Goal: Information Seeking & Learning: Learn about a topic

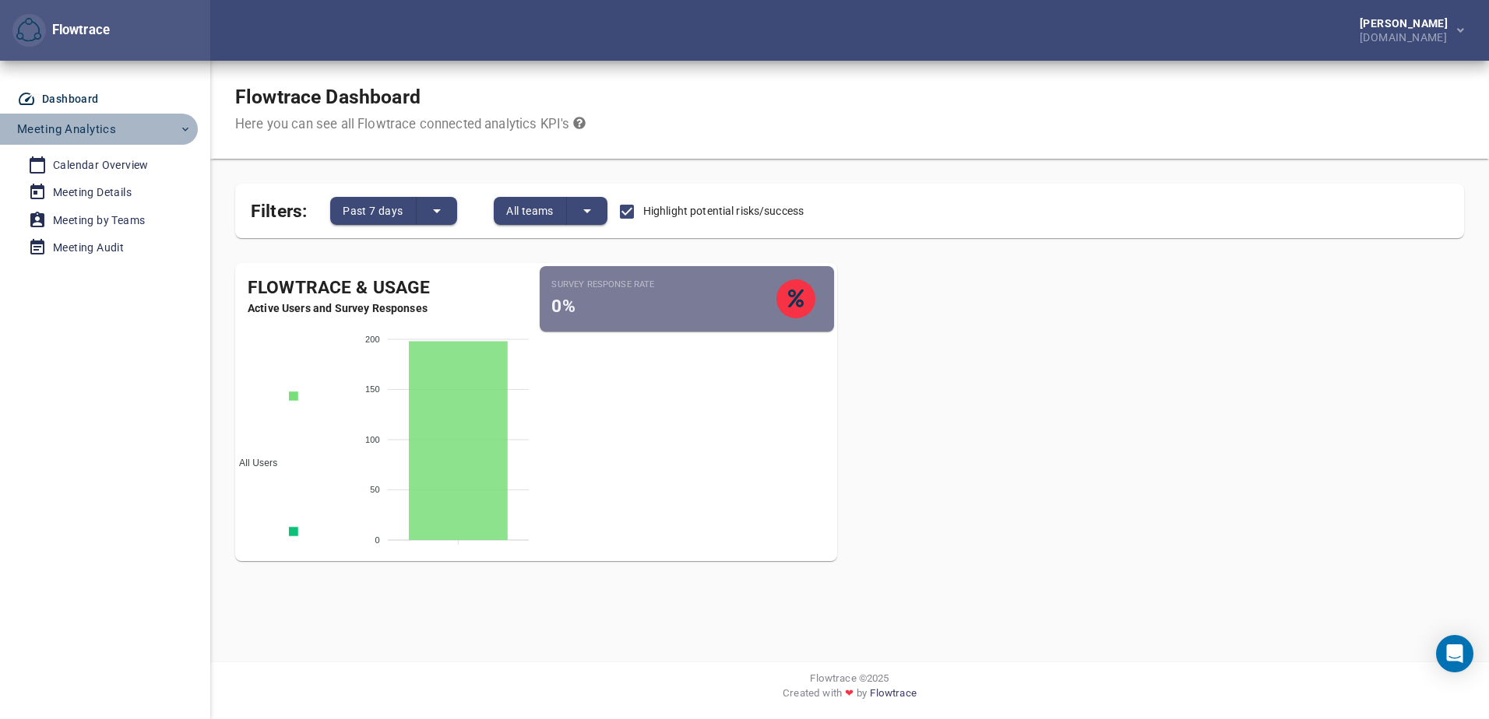
click at [71, 123] on span "Meeting Analytics" at bounding box center [66, 129] width 99 height 20
click at [93, 166] on div "Calendar Overview" at bounding box center [101, 165] width 96 height 19
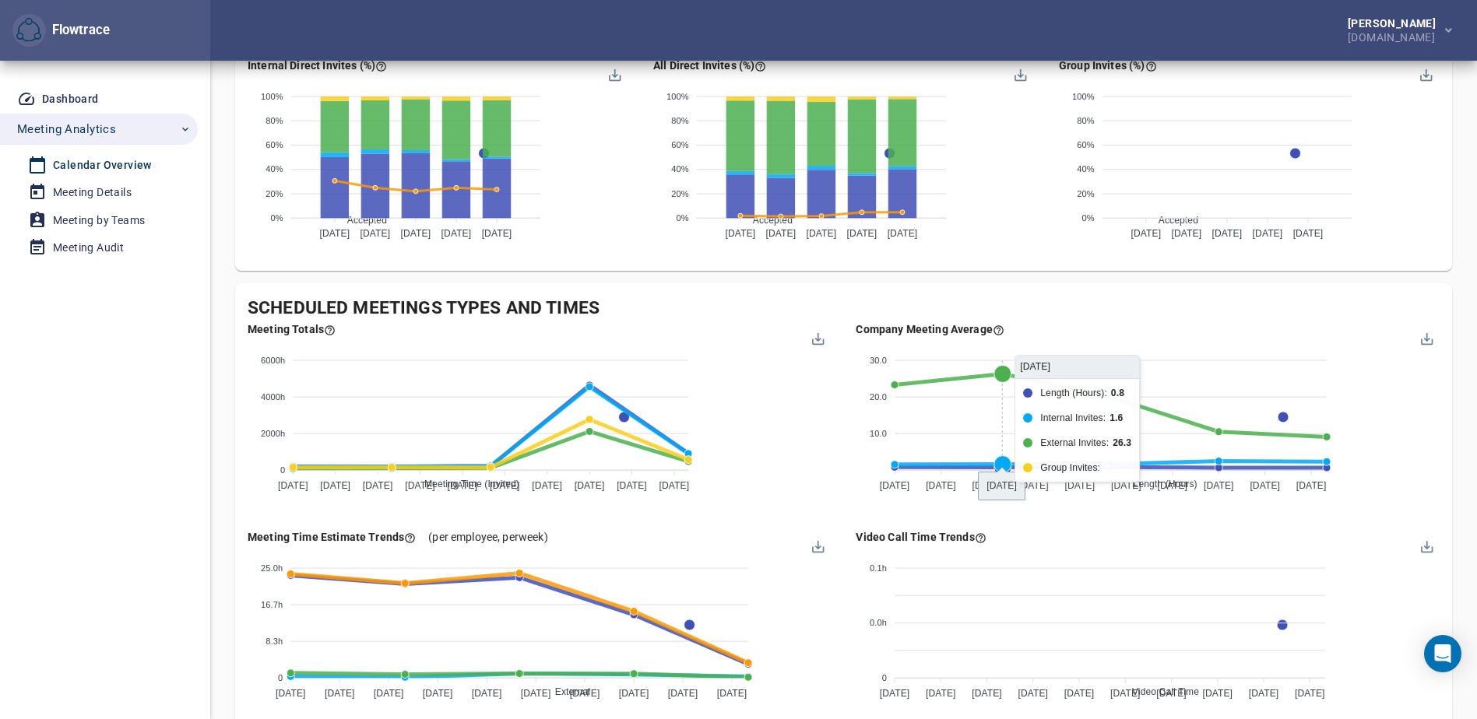
scroll to position [1401, 0]
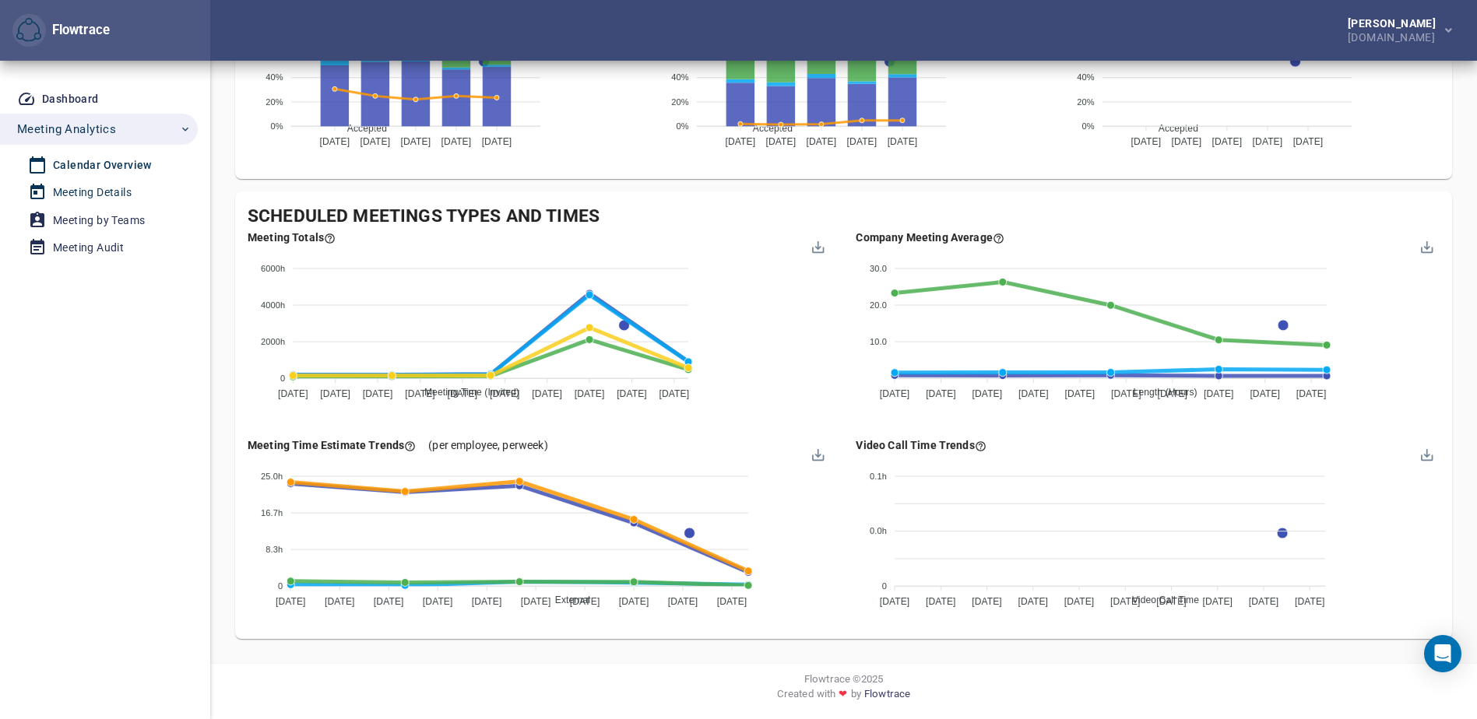
click at [97, 189] on div "Meeting Details" at bounding box center [92, 192] width 79 height 19
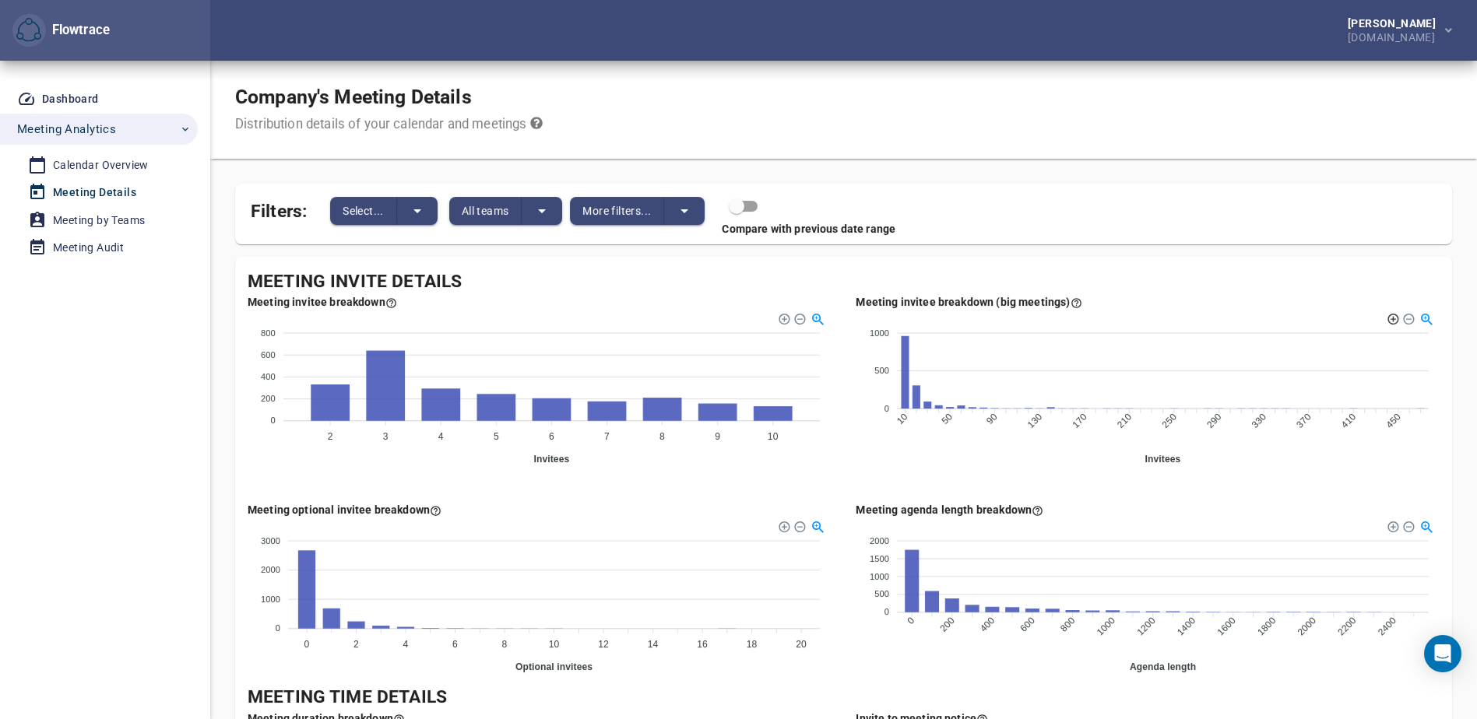
click at [1391, 320] on div at bounding box center [1391, 317] width 11 height 11
click at [1406, 319] on div at bounding box center [1406, 317] width 11 height 11
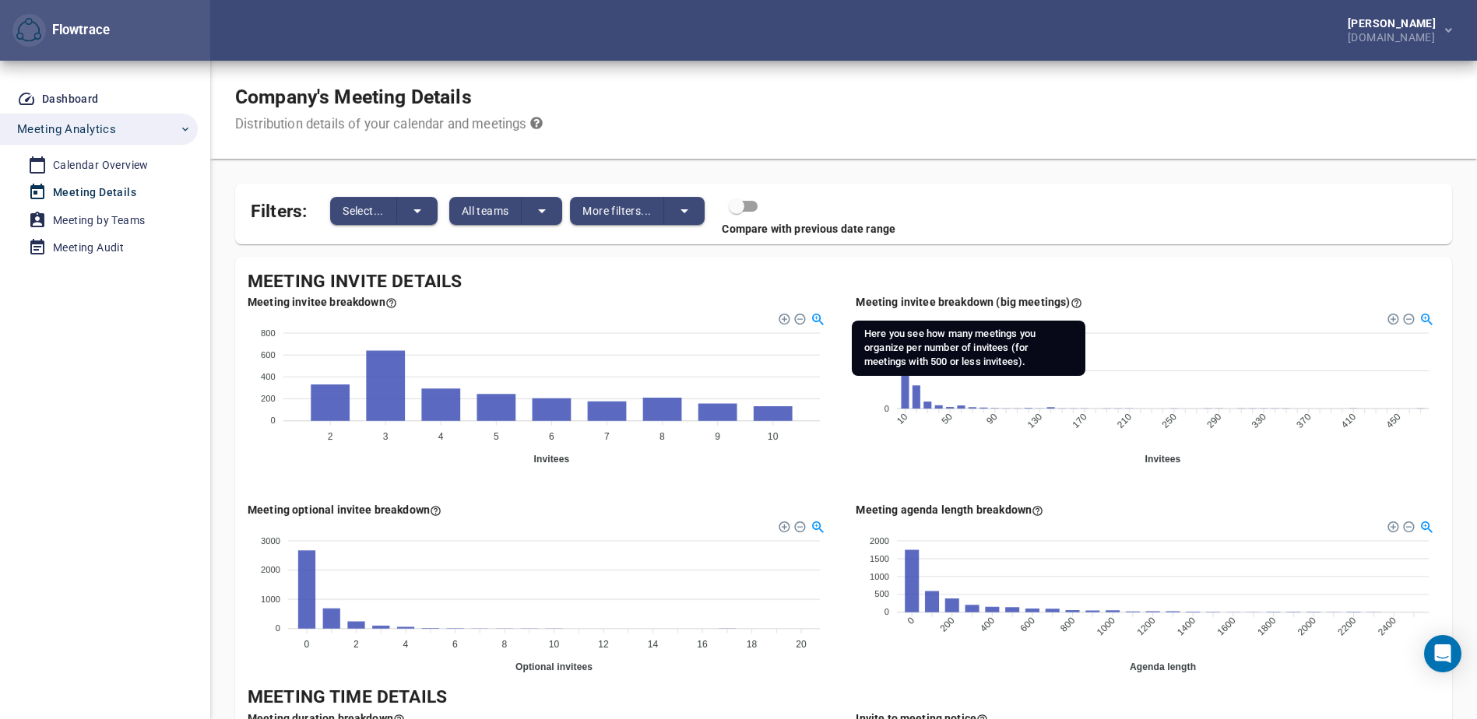
click at [1072, 301] on icon at bounding box center [1075, 302] width 9 height 9
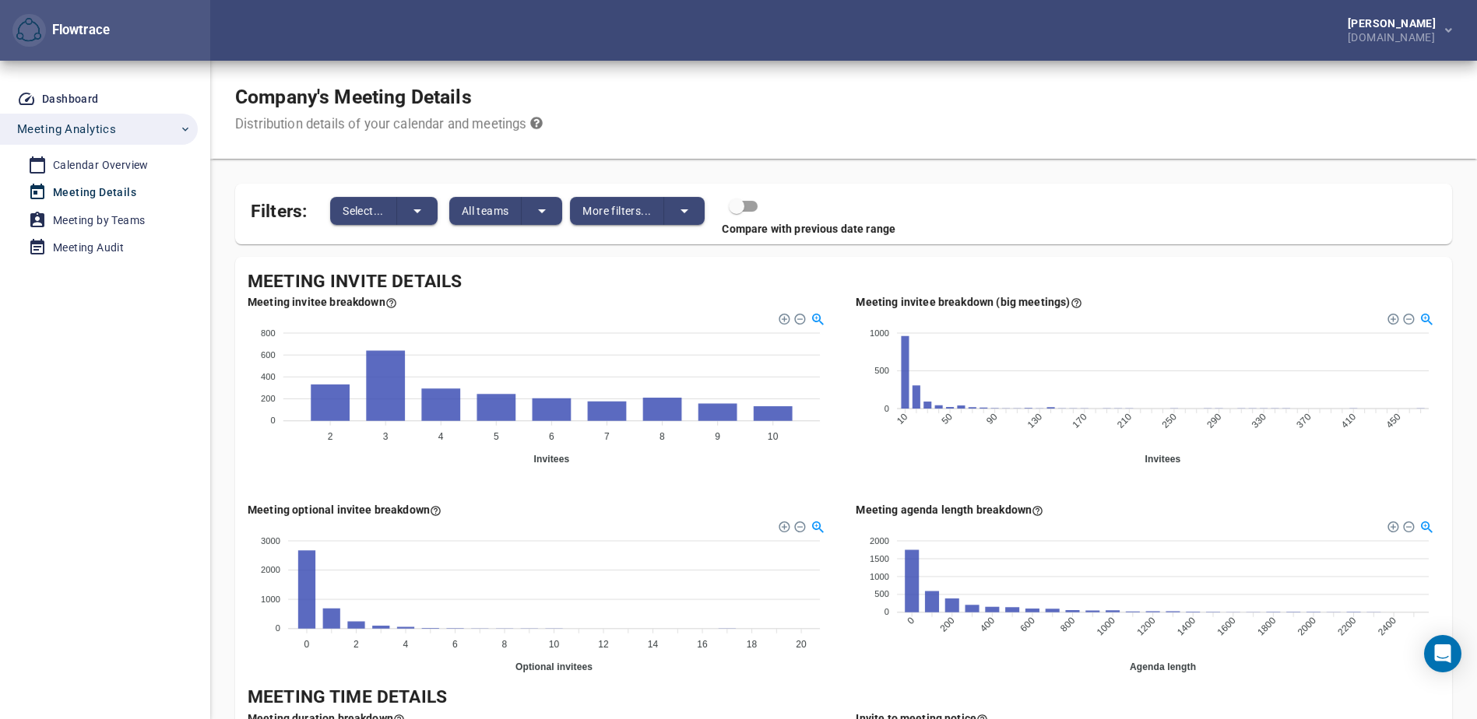
click at [206, 567] on div "Dashboard Meeting Analytics Calendar Overview Meeting Details Meeting by Teams …" at bounding box center [105, 390] width 210 height 659
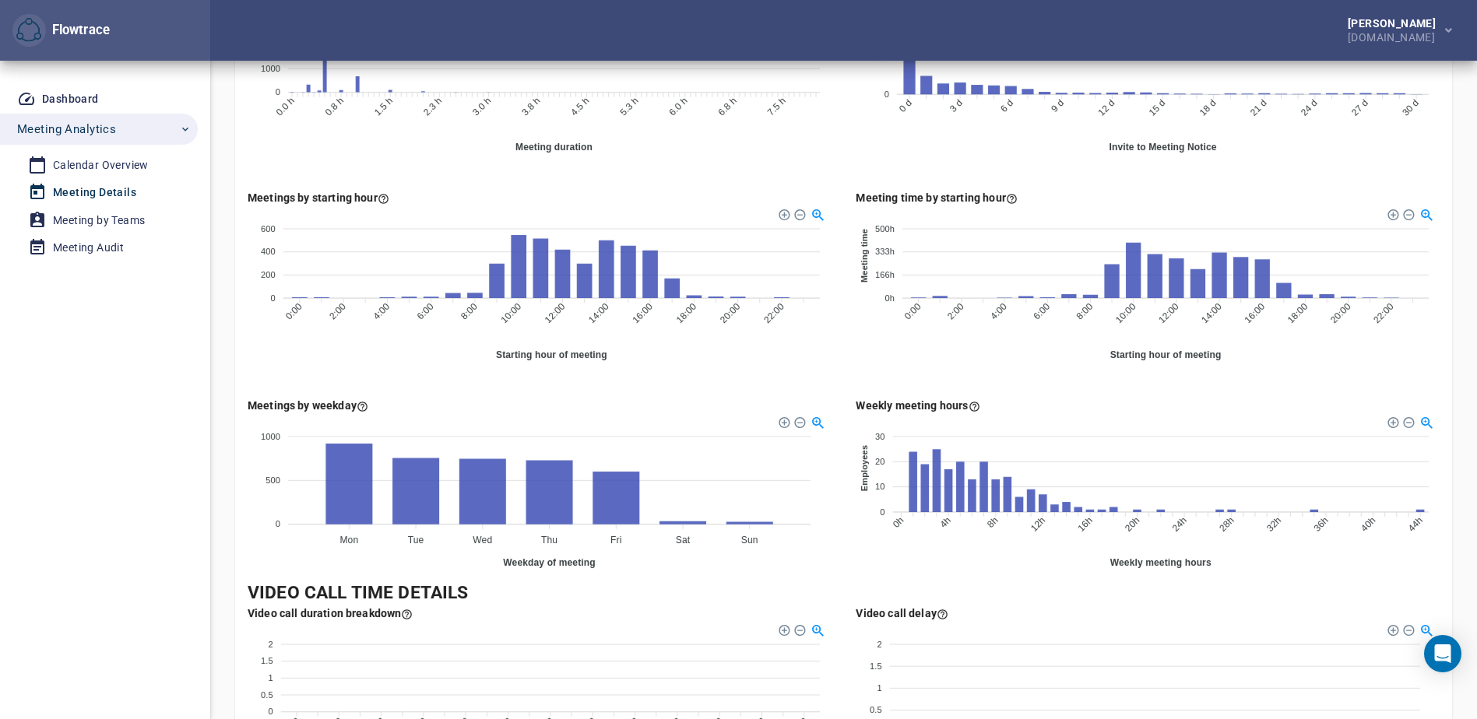
scroll to position [779, 0]
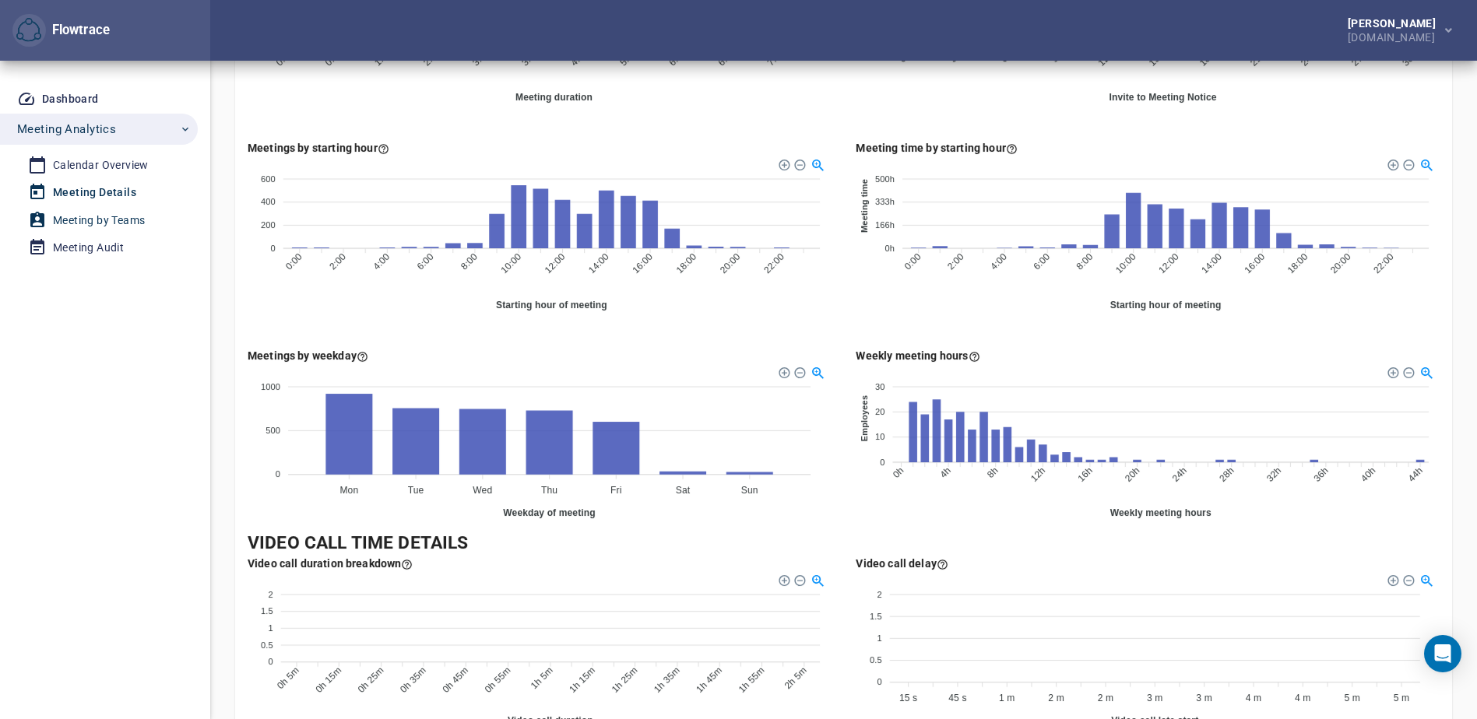
click at [97, 224] on div "Meeting by Teams" at bounding box center [99, 220] width 92 height 19
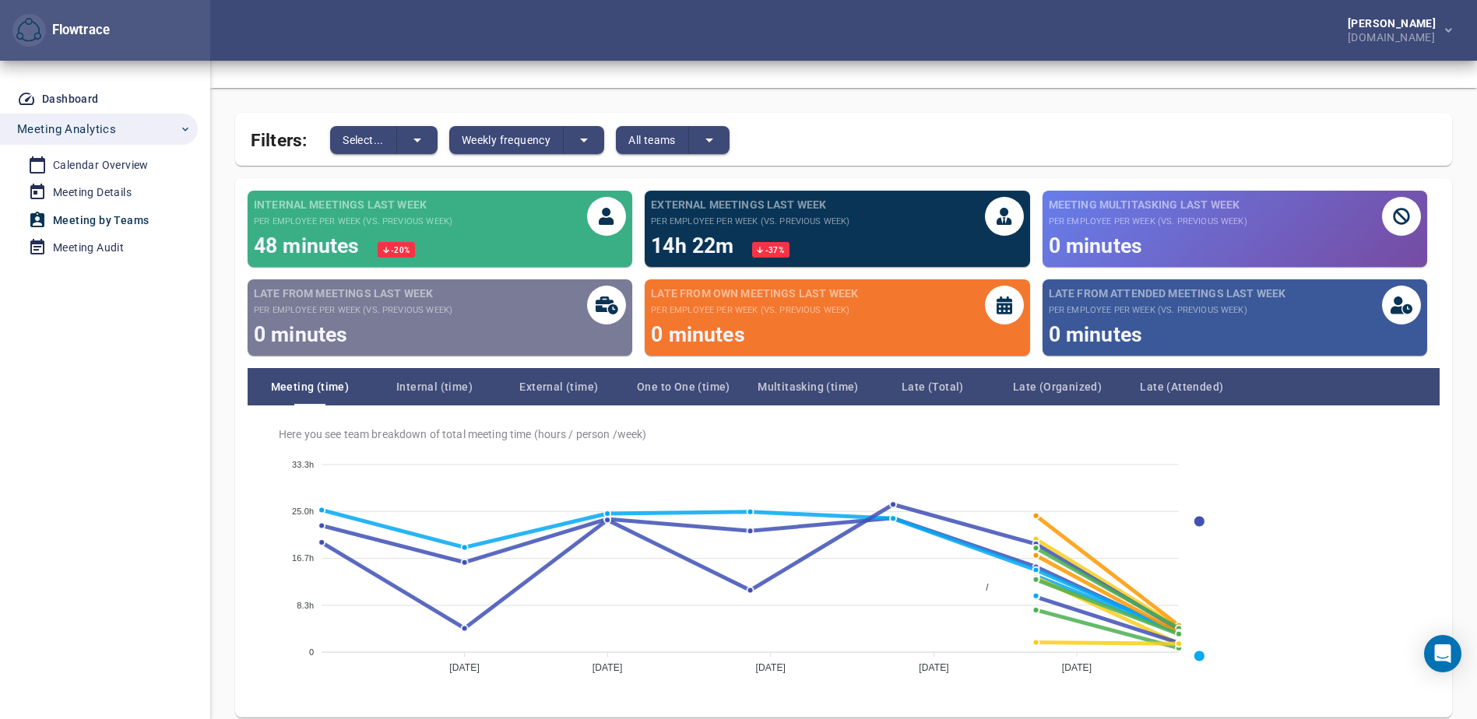
scroll to position [139, 0]
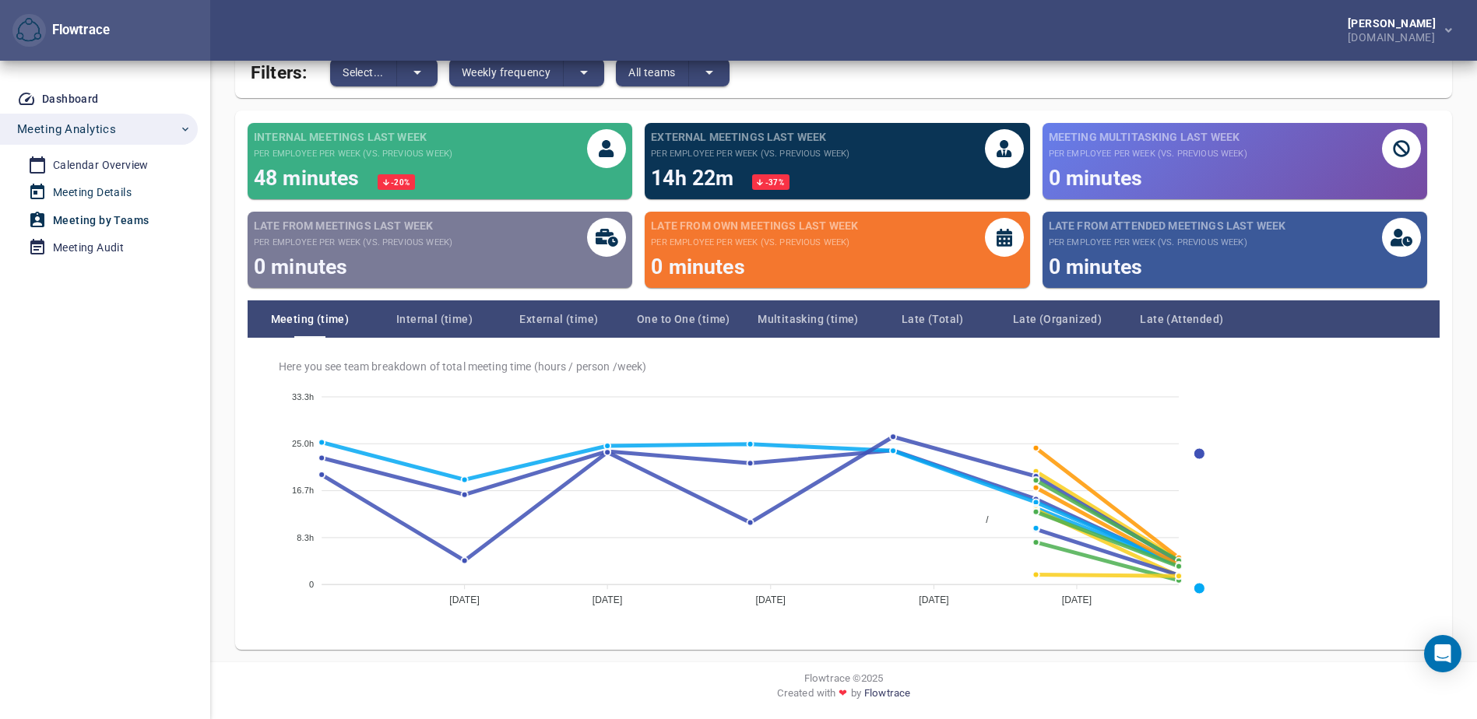
click at [93, 195] on div "Meeting Details" at bounding box center [92, 192] width 79 height 19
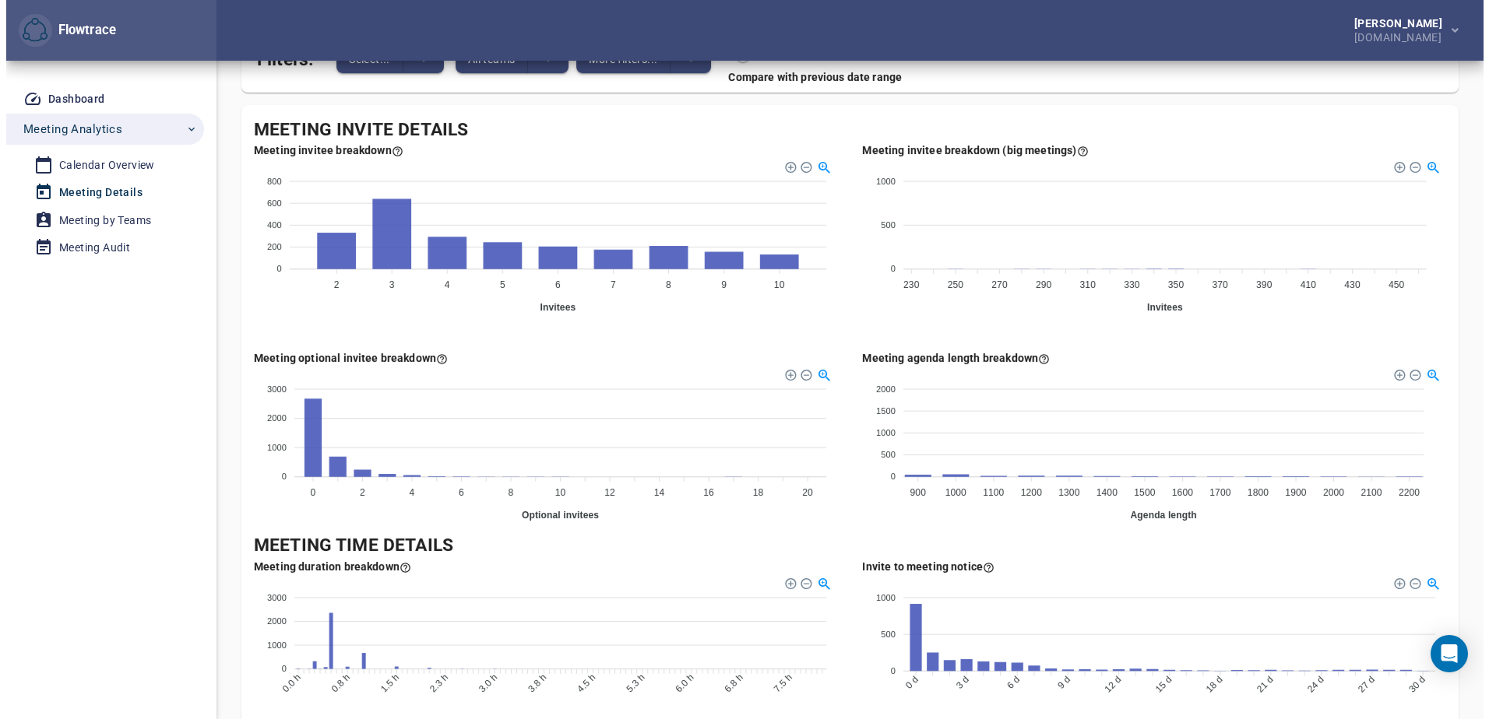
scroll to position [84, 0]
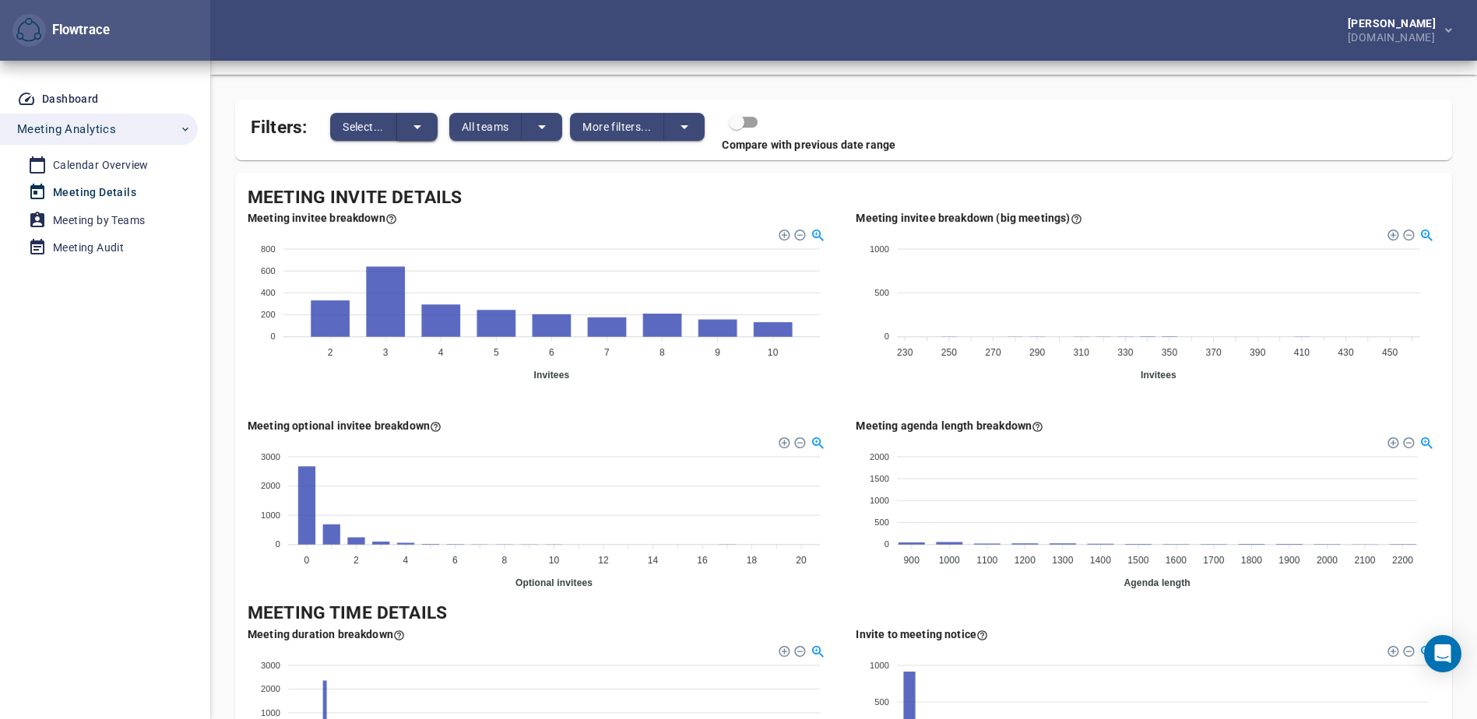
click at [418, 125] on icon "split button" at bounding box center [417, 127] width 19 height 19
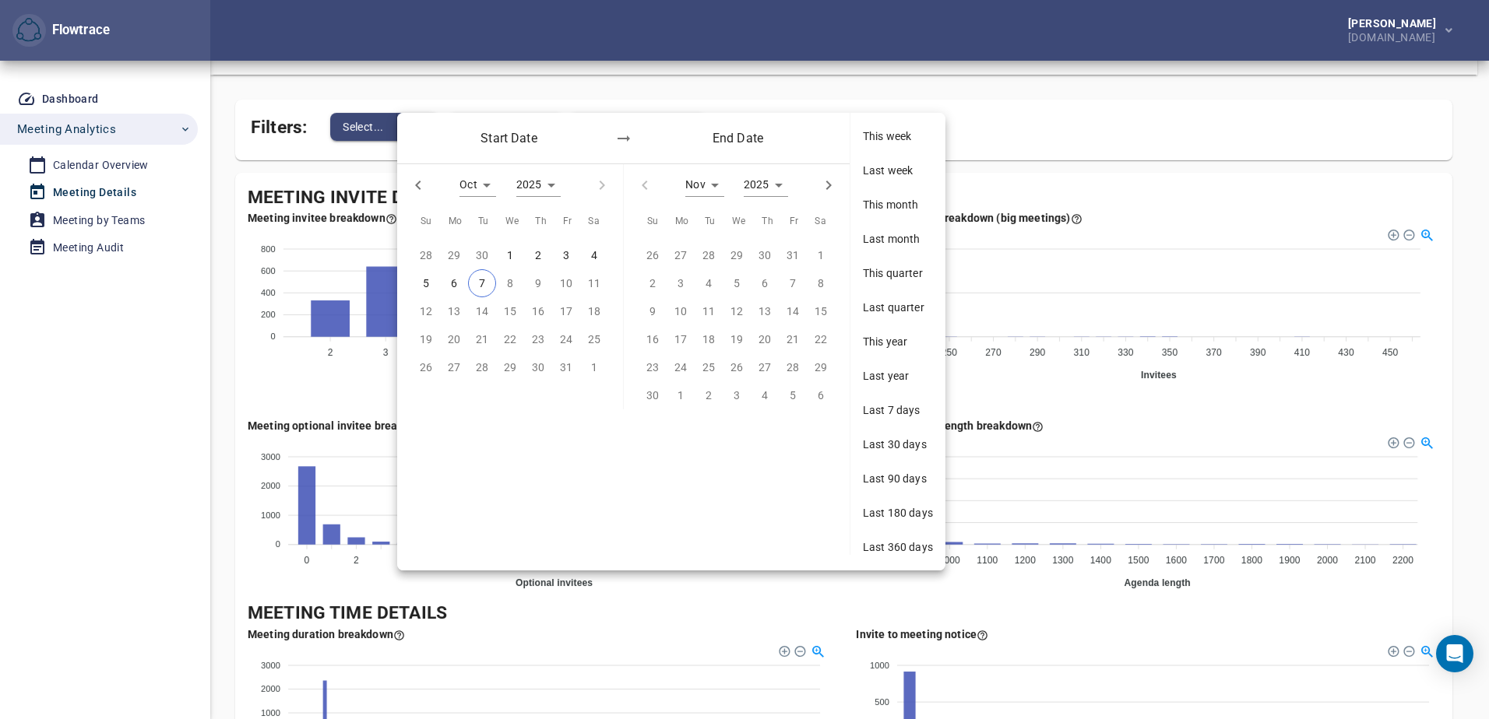
click at [418, 125] on div "Start Date End Date" at bounding box center [623, 138] width 452 height 51
click at [380, 132] on div at bounding box center [744, 359] width 1489 height 719
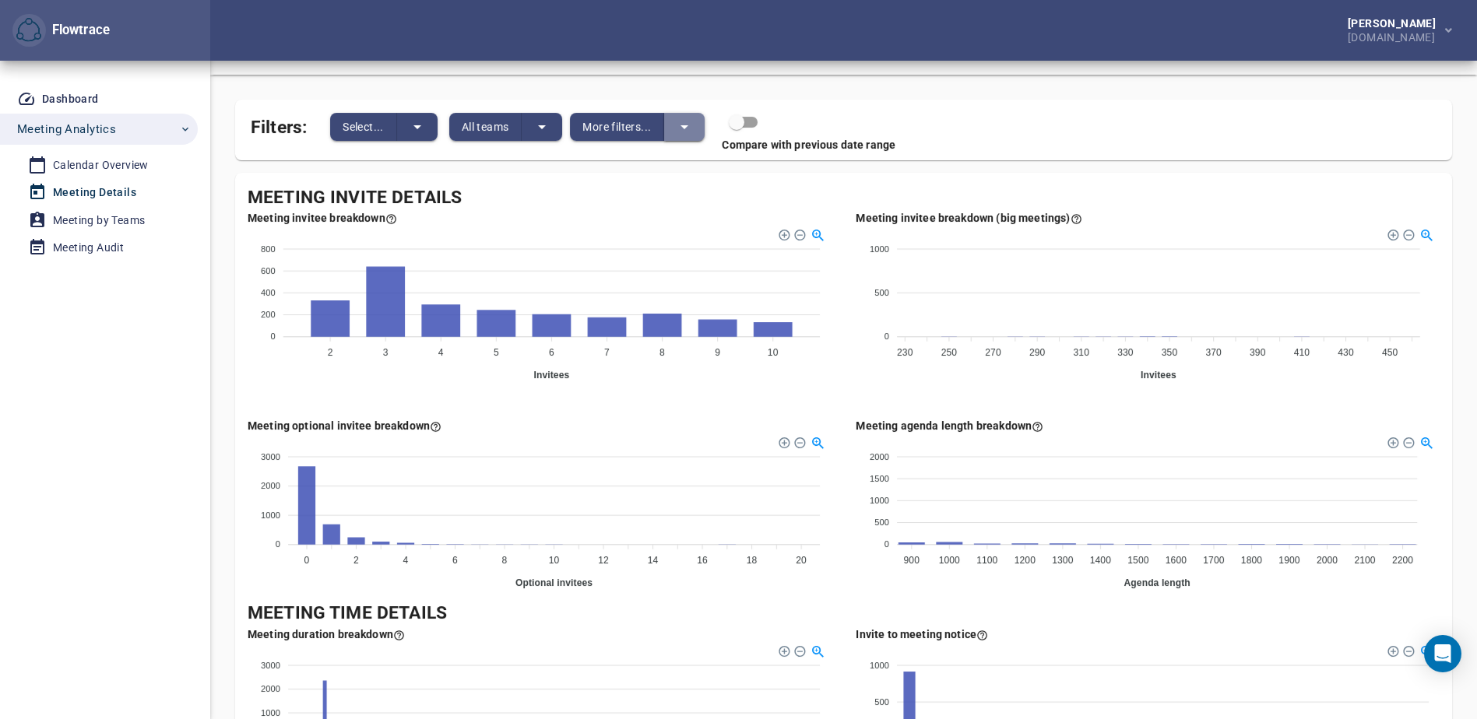
click at [688, 125] on icon "split button" at bounding box center [684, 127] width 19 height 19
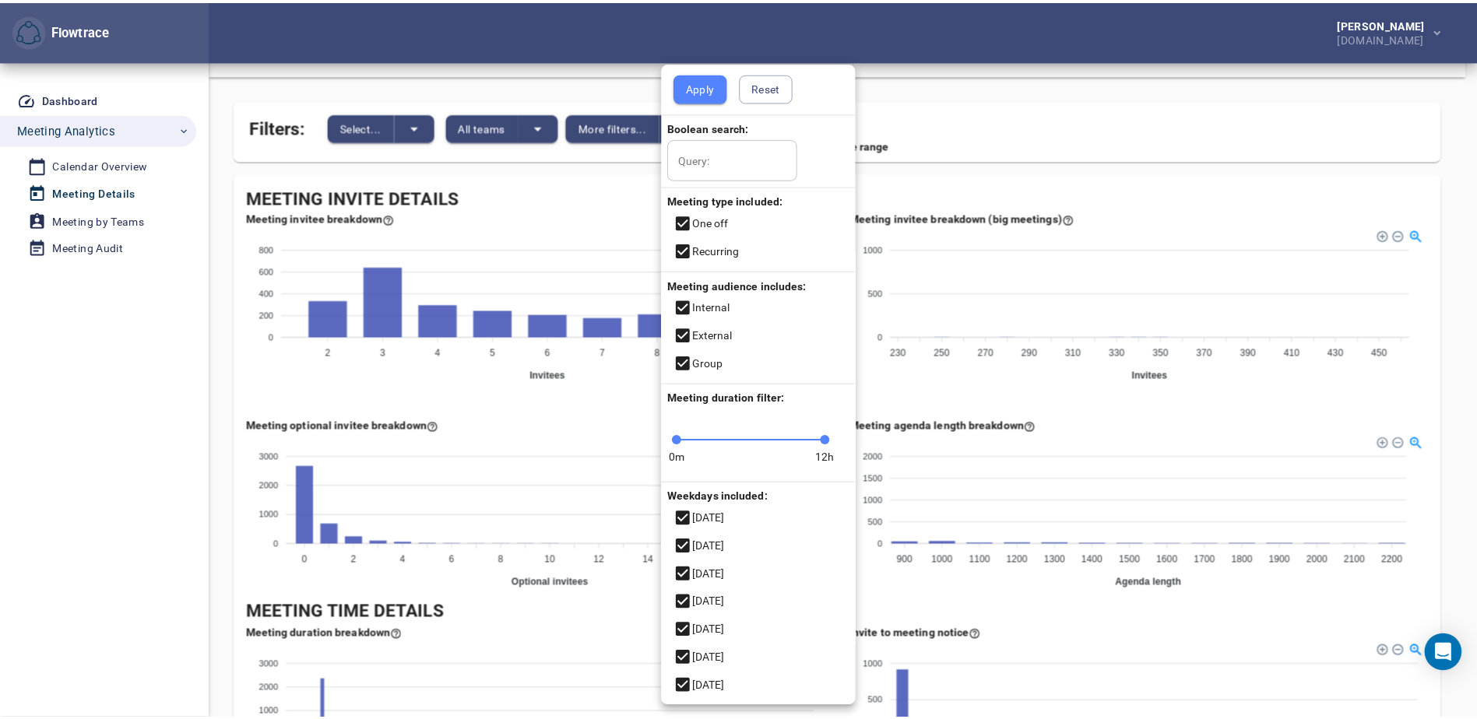
scroll to position [0, 0]
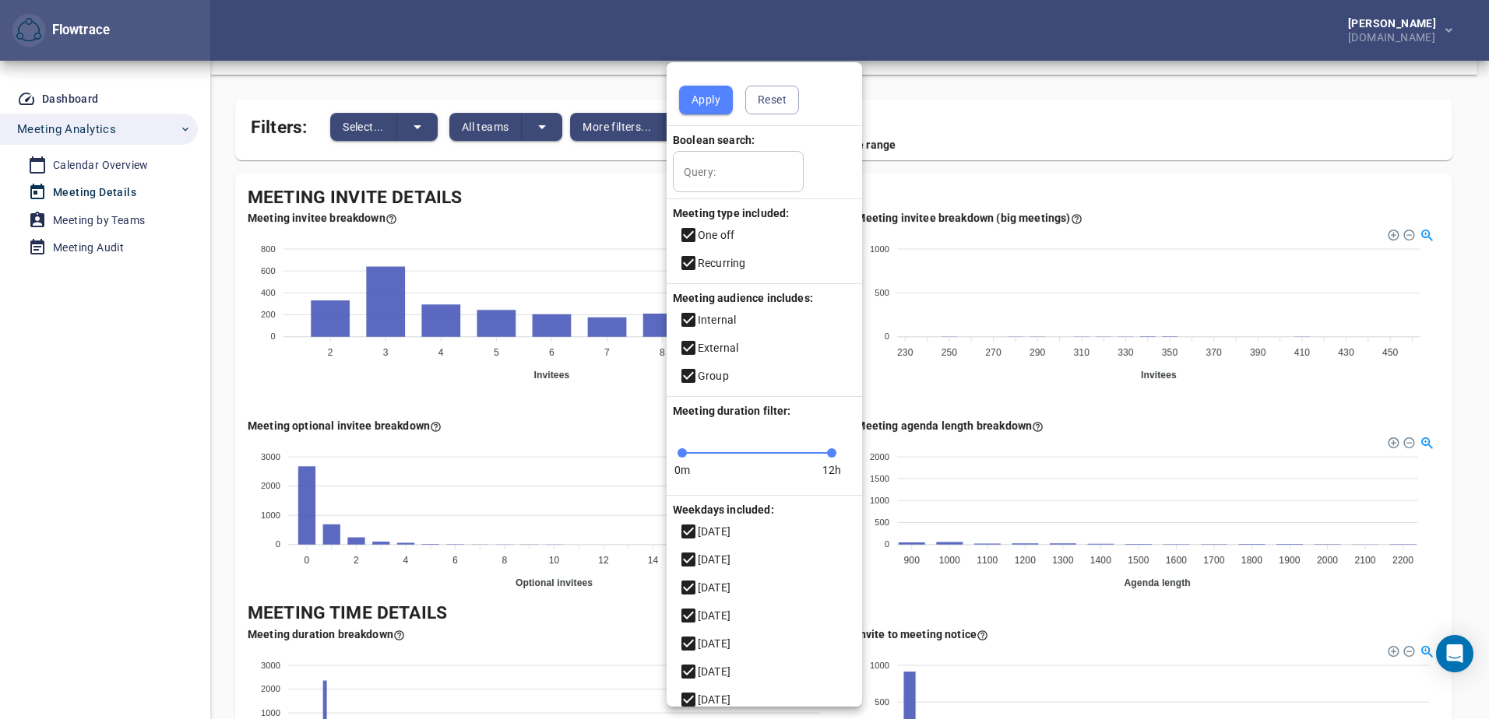
click at [1179, 131] on div at bounding box center [744, 359] width 1489 height 719
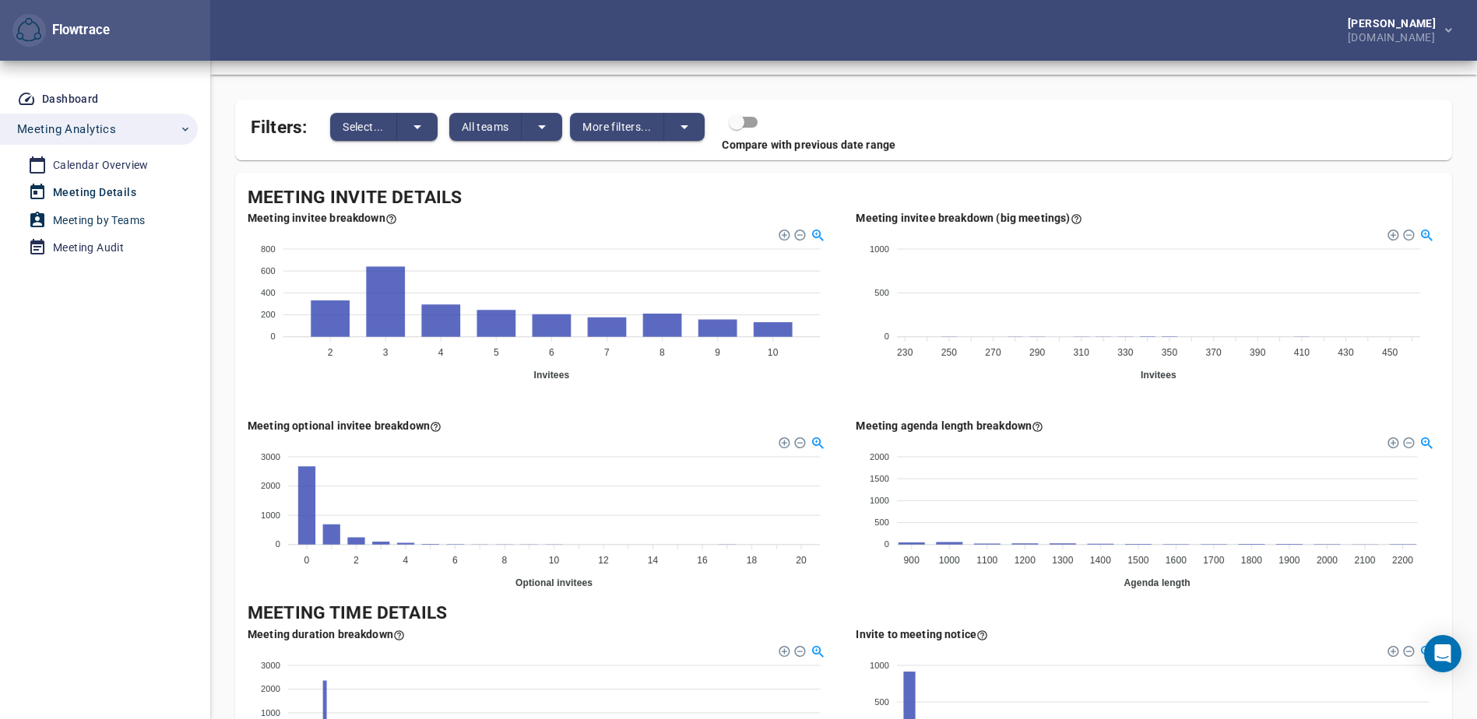
click at [92, 217] on div "Meeting by Teams" at bounding box center [99, 220] width 92 height 19
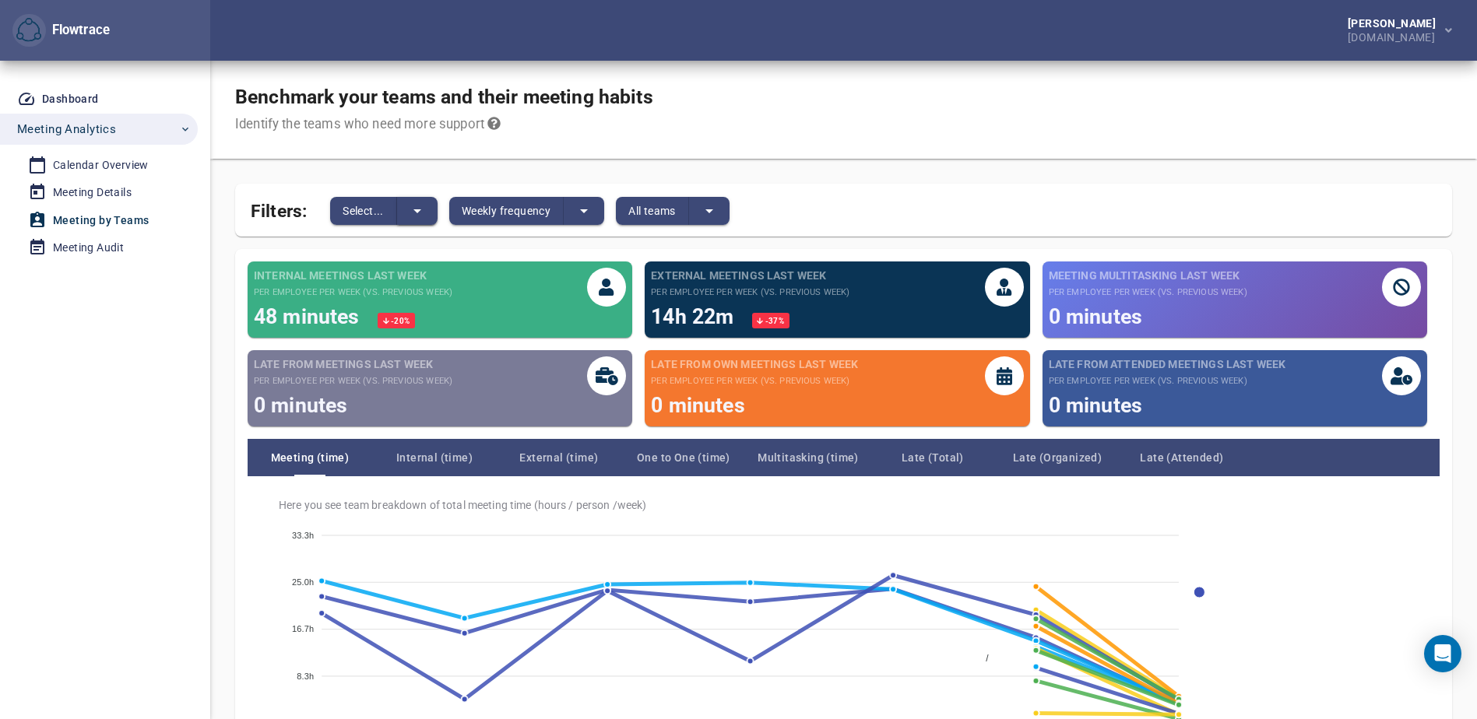
click at [427, 222] on button "split button" at bounding box center [417, 211] width 40 height 28
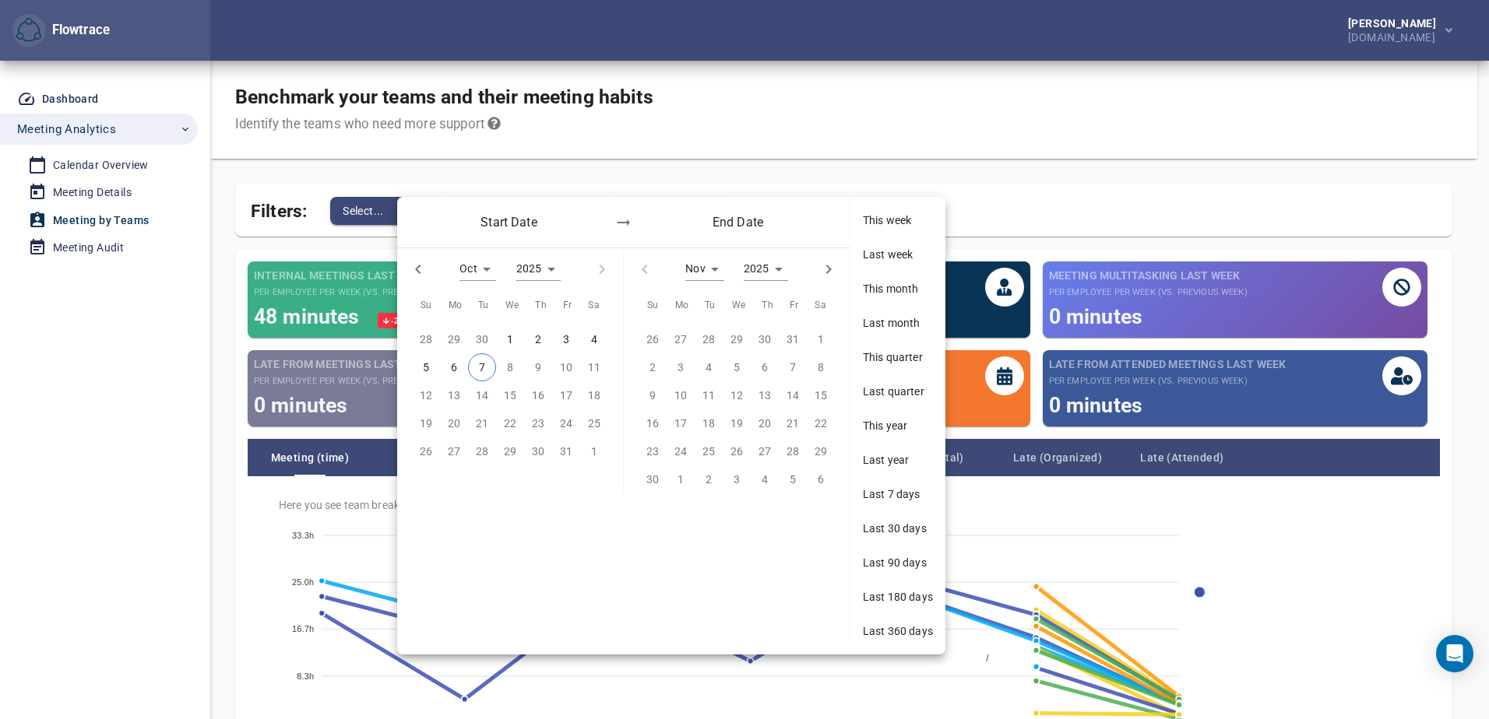
click at [335, 178] on div at bounding box center [744, 359] width 1489 height 719
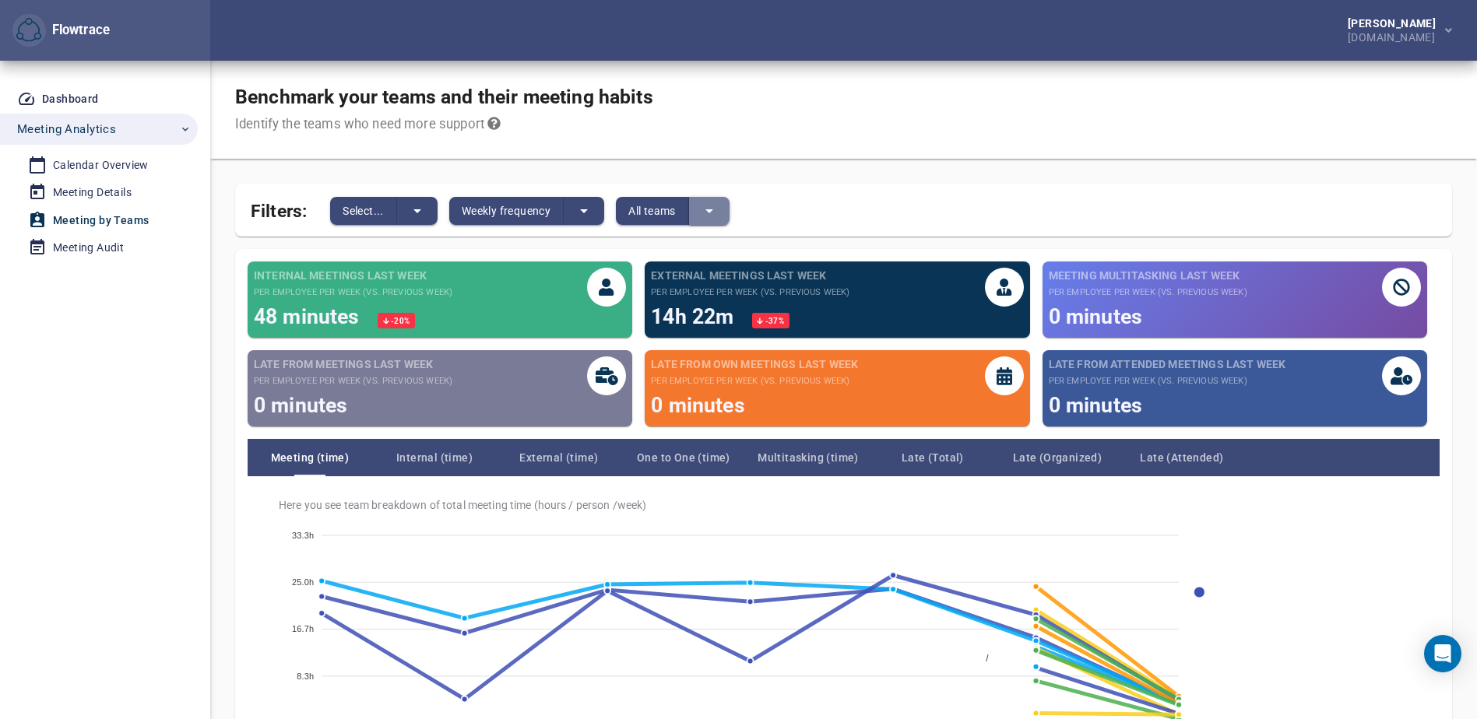
click at [708, 210] on icon "split button" at bounding box center [709, 211] width 19 height 19
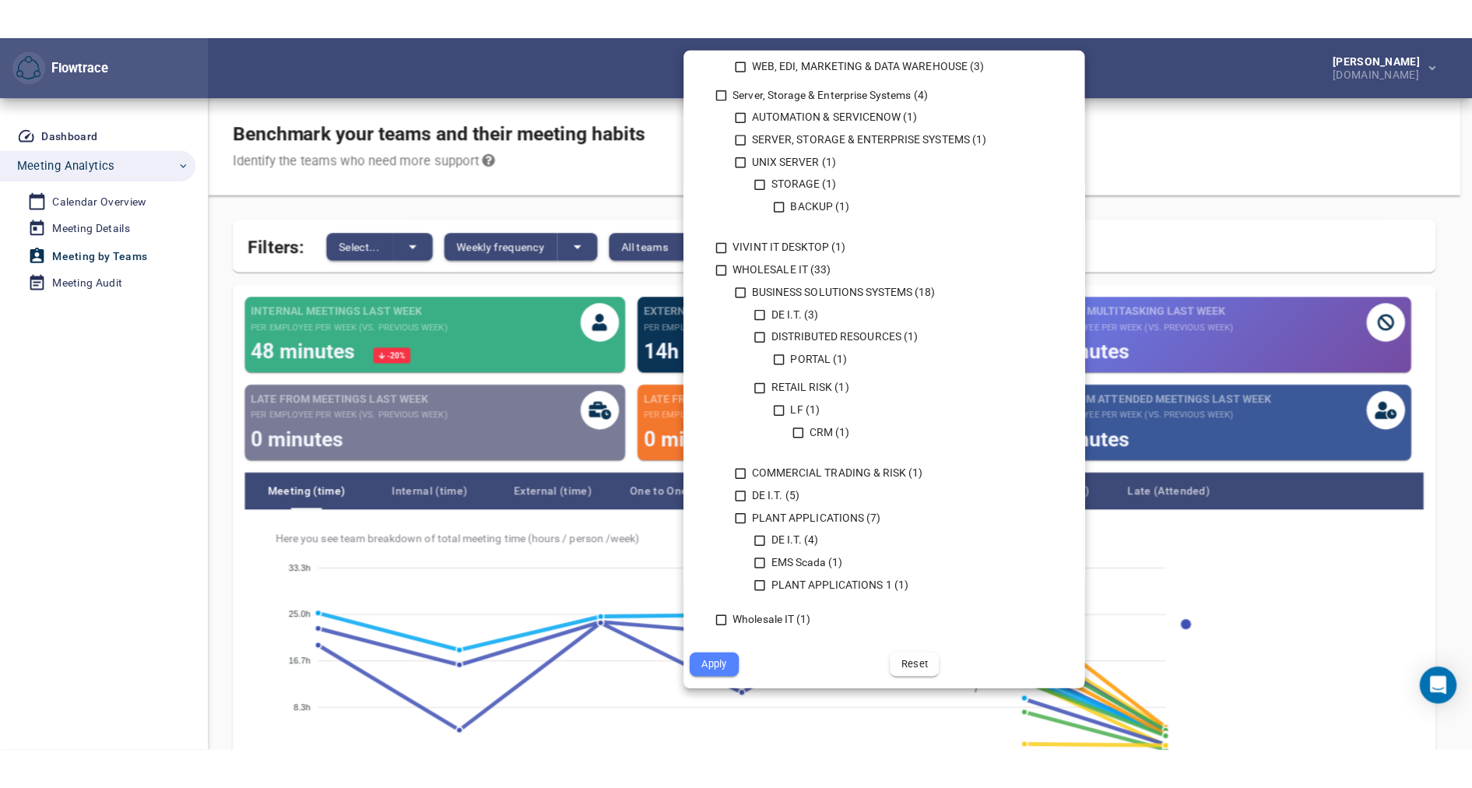
scroll to position [1465, 0]
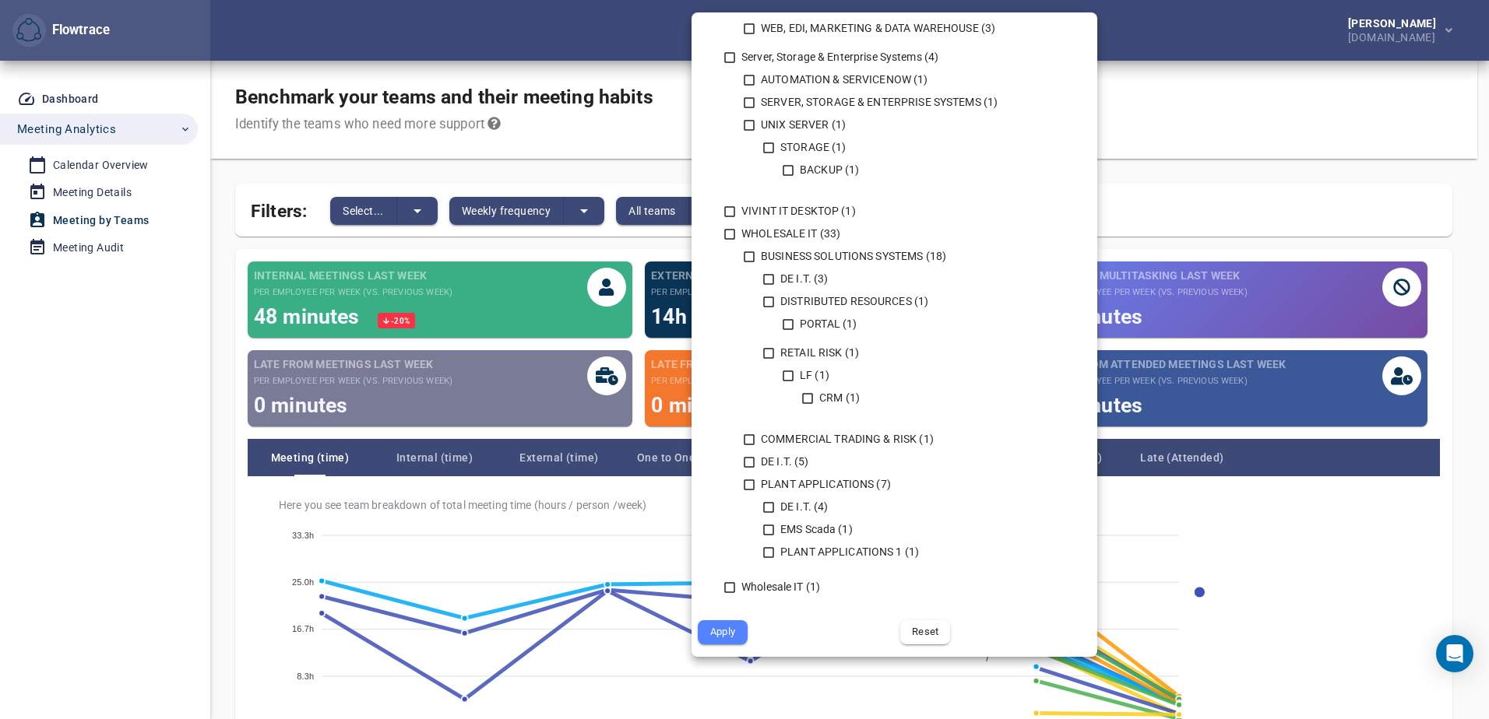
click at [1172, 104] on div at bounding box center [744, 359] width 1489 height 719
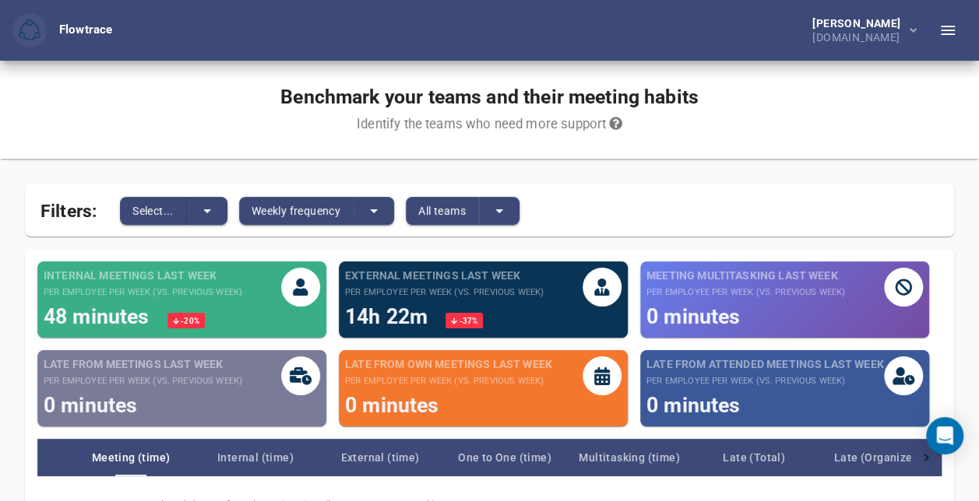
scroll to position [1724, 0]
